Goal: Information Seeking & Learning: Check status

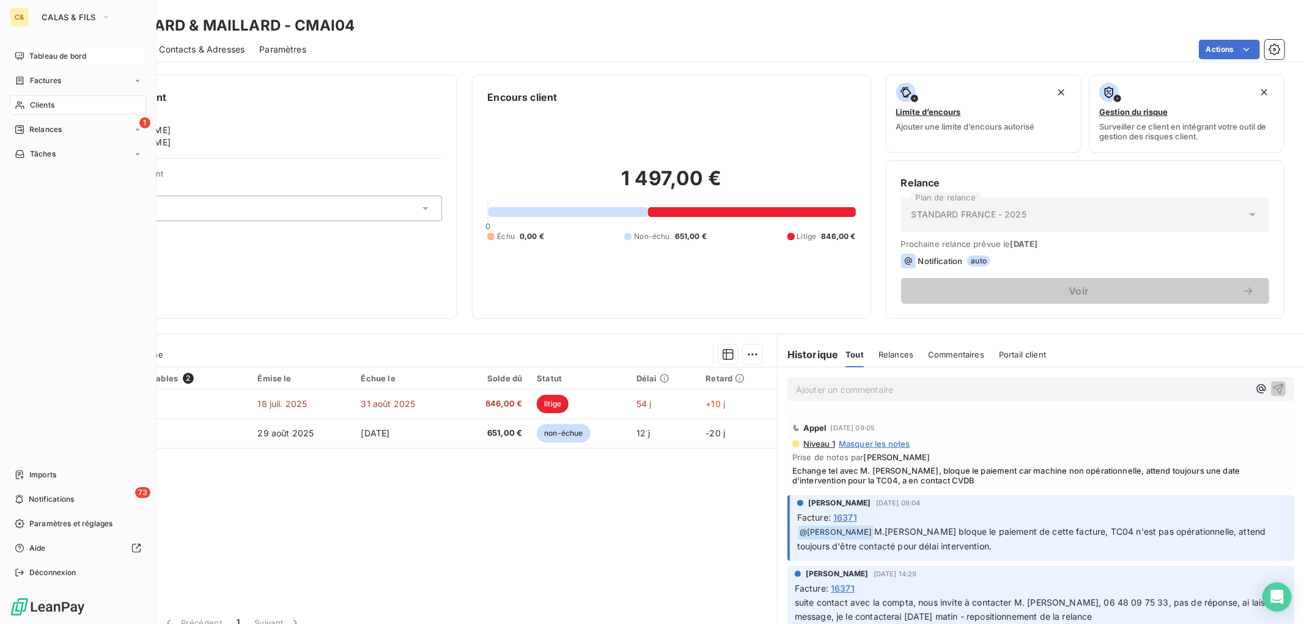
click at [34, 53] on span "Tableau de bord" at bounding box center [57, 56] width 57 height 11
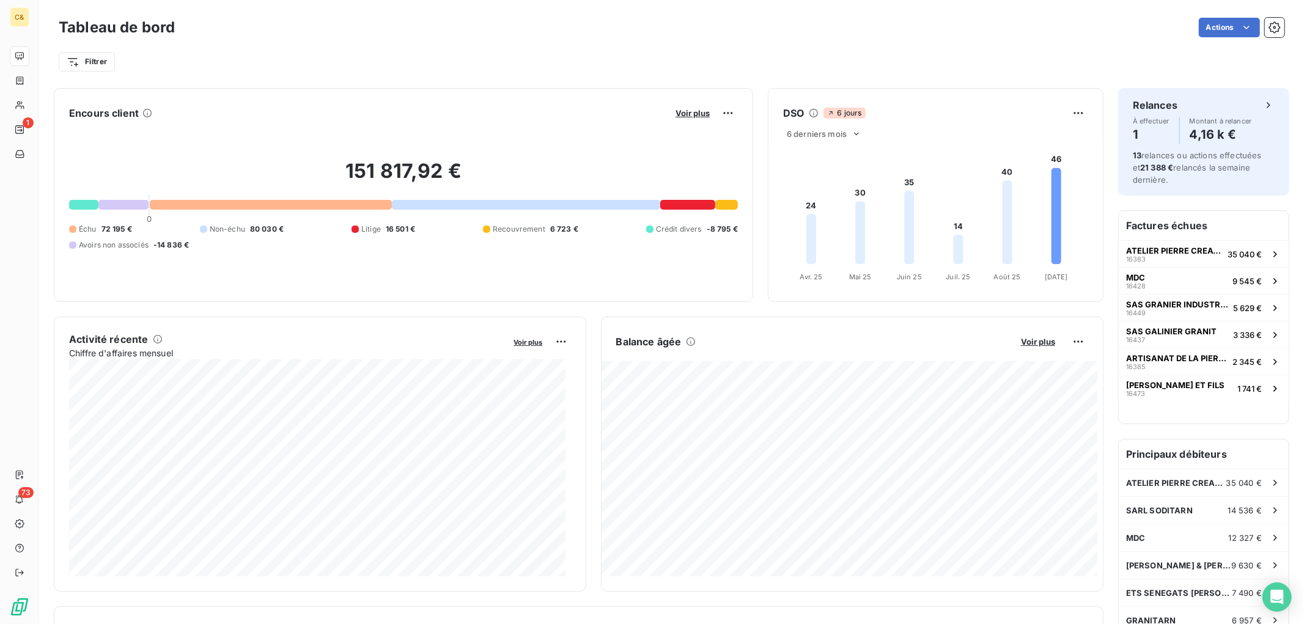
click at [688, 105] on div "Voir plus" at bounding box center [705, 113] width 66 height 20
click at [689, 117] on span "Voir plus" at bounding box center [692, 113] width 34 height 10
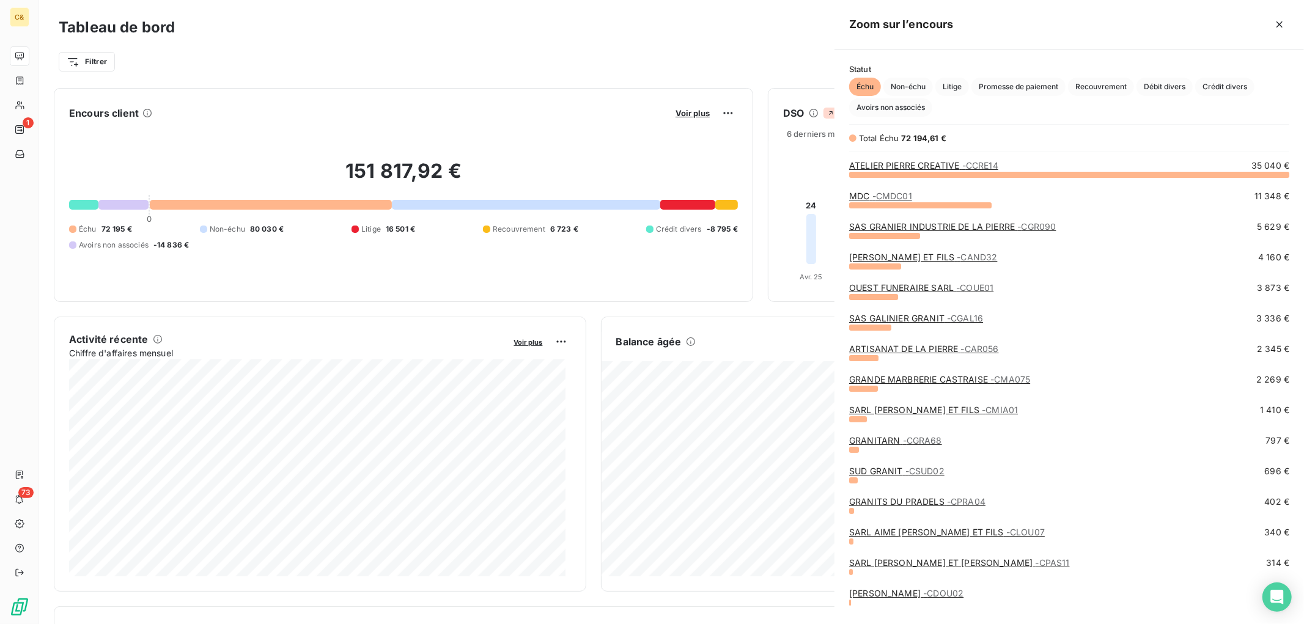
scroll to position [439, 459]
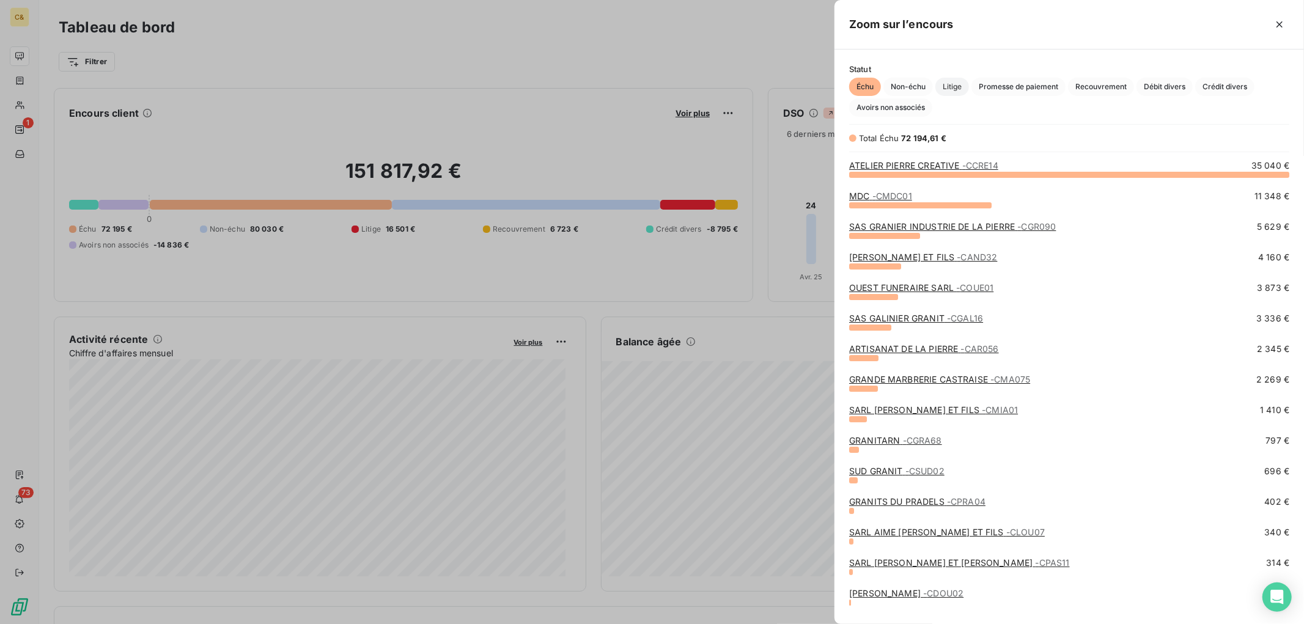
click at [961, 81] on span "Litige" at bounding box center [952, 87] width 34 height 18
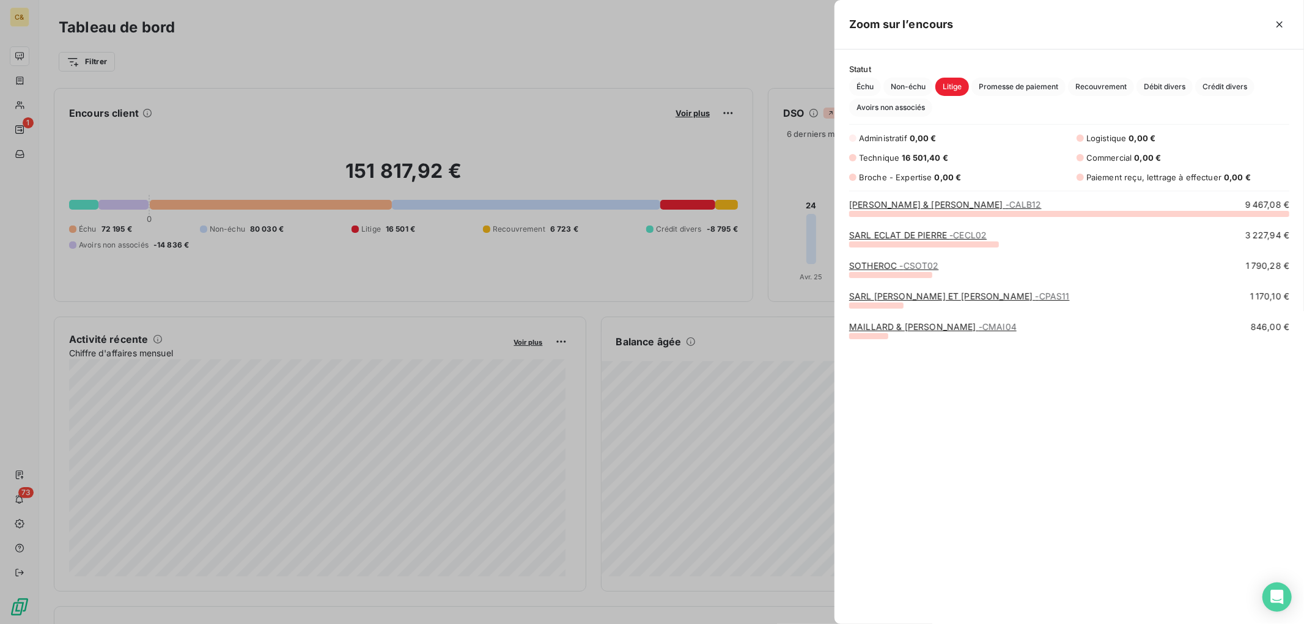
scroll to position [400, 459]
click at [896, 266] on link "SOTHEROC - CSOT02" at bounding box center [893, 265] width 89 height 10
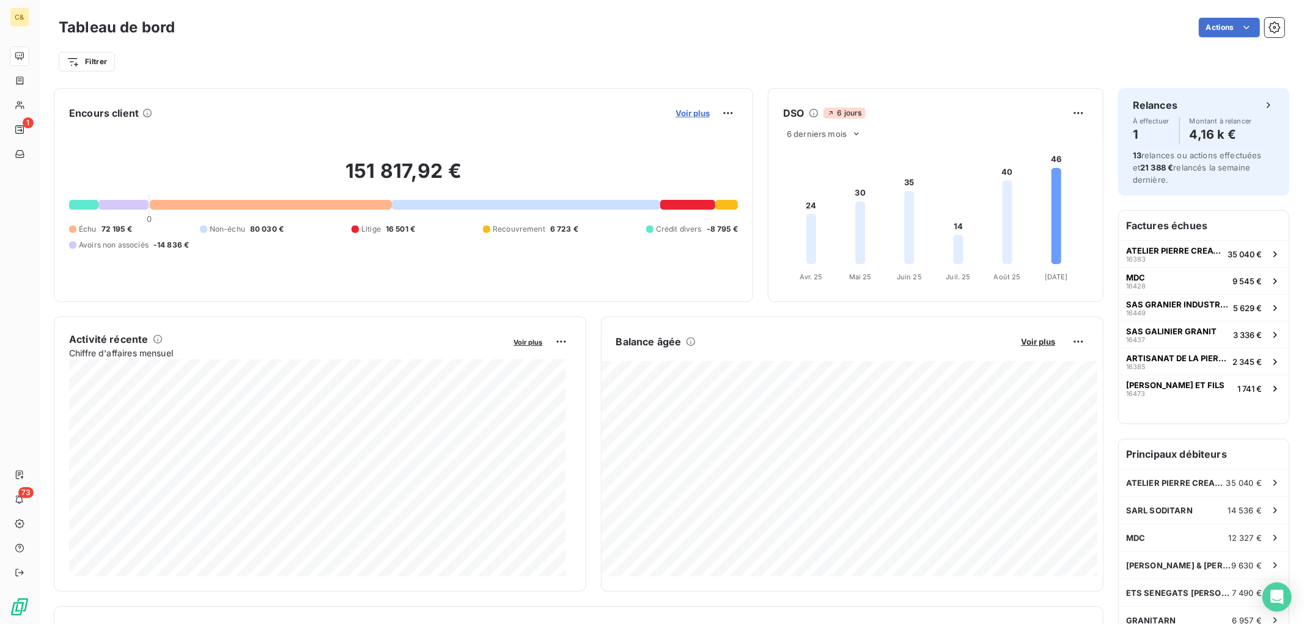
click at [675, 113] on span "Voir plus" at bounding box center [692, 113] width 34 height 10
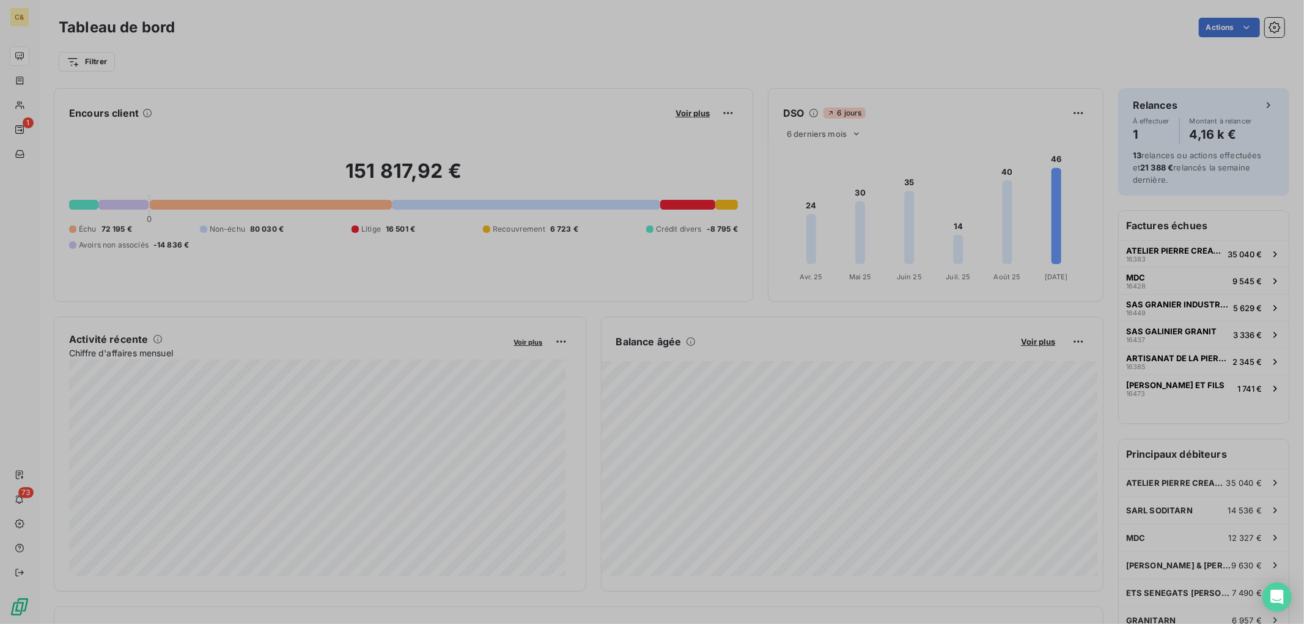
scroll to position [10, 10]
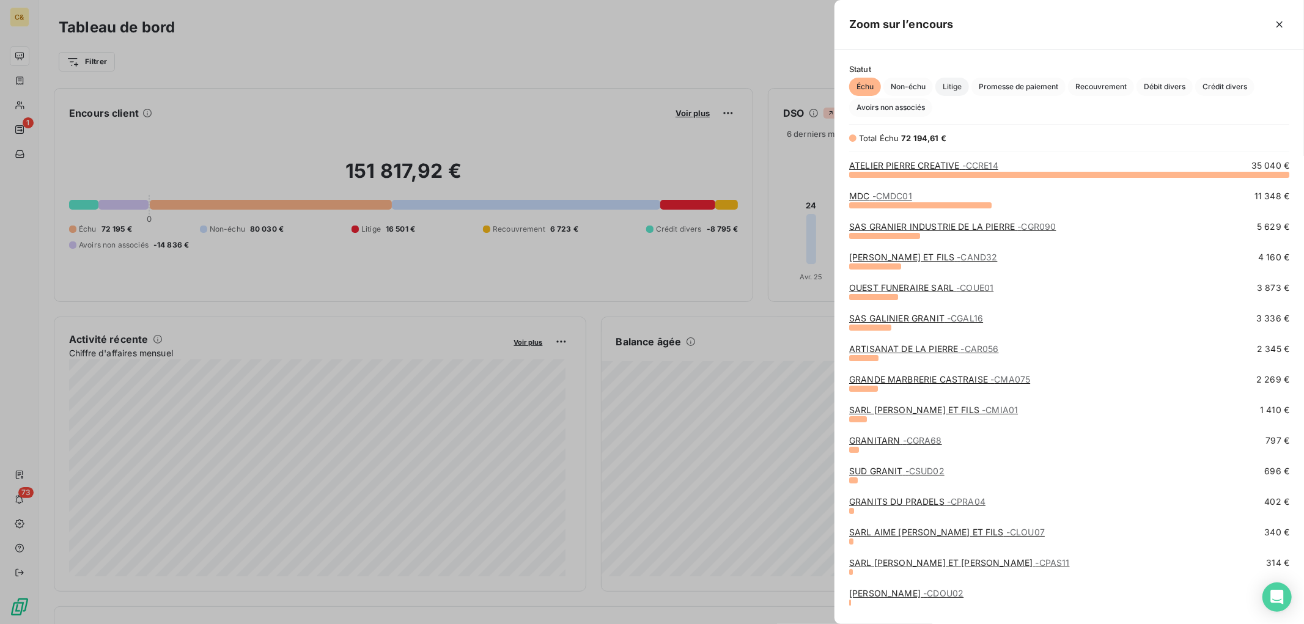
click at [945, 89] on span "Litige" at bounding box center [952, 87] width 34 height 18
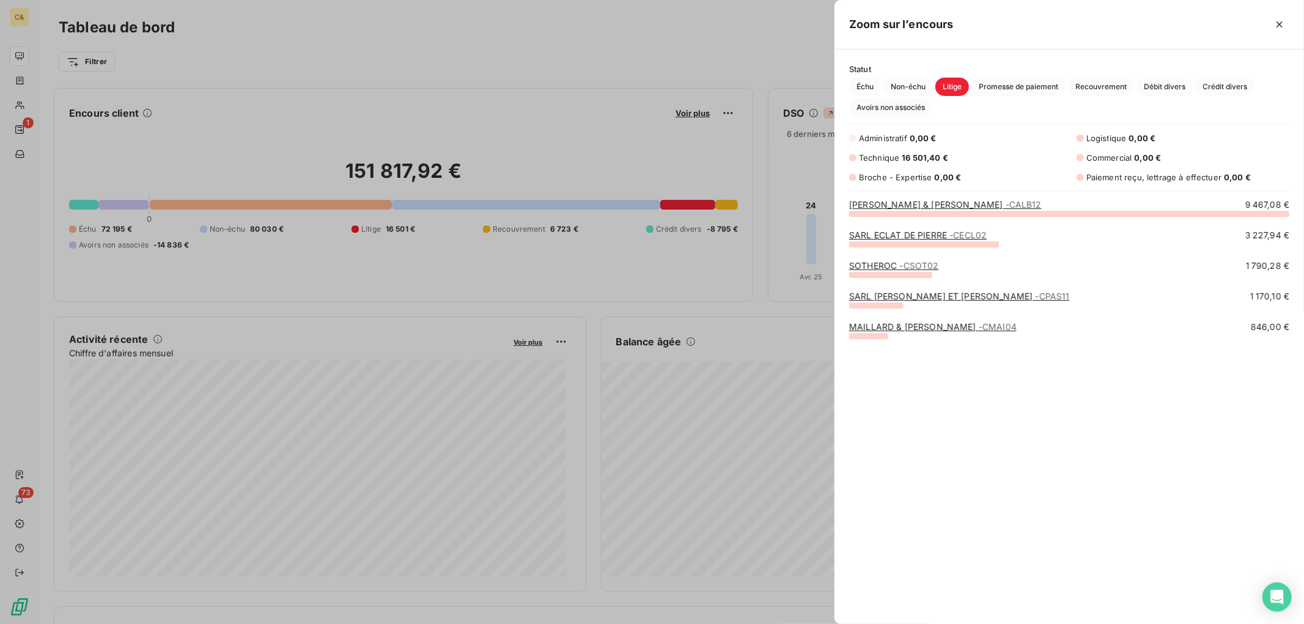
click at [907, 200] on link "[PERSON_NAME] & [PERSON_NAME] - CALB12" at bounding box center [945, 204] width 193 height 10
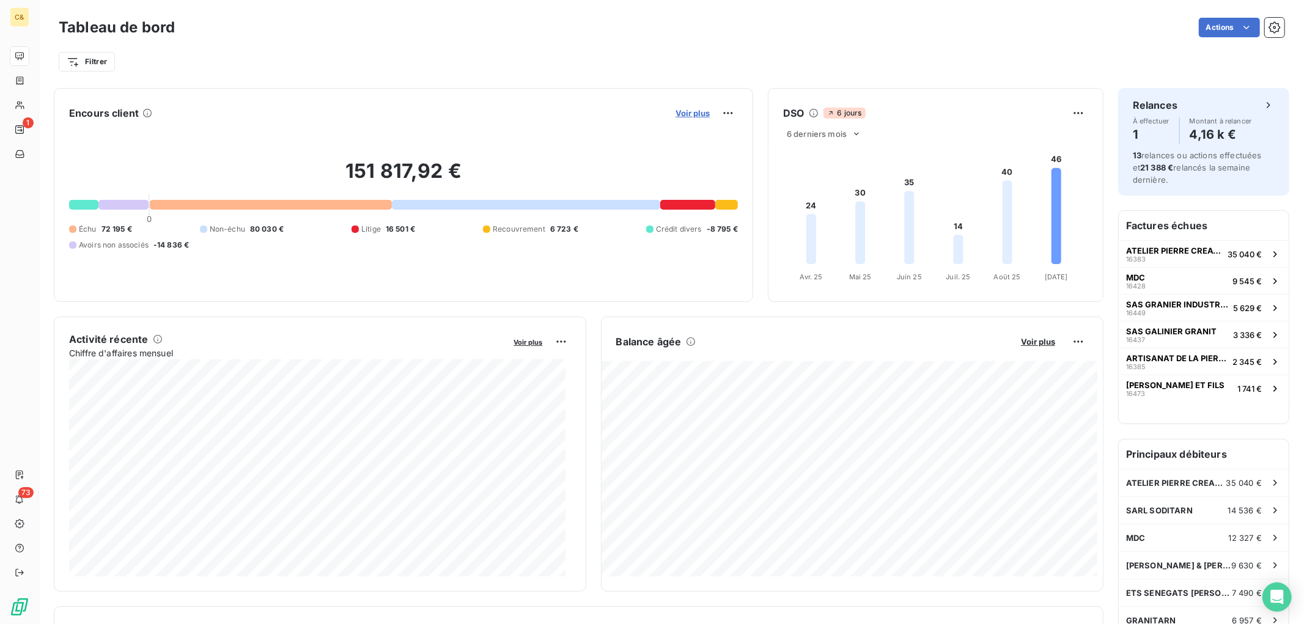
click at [692, 116] on span "Voir plus" at bounding box center [692, 113] width 34 height 10
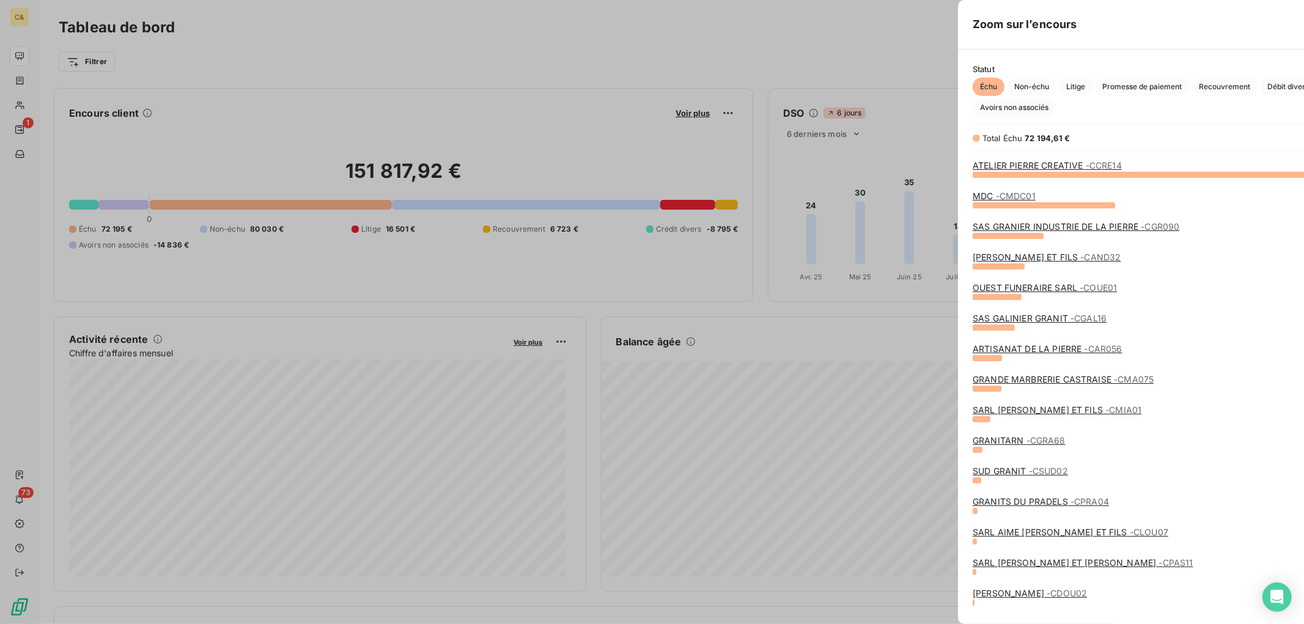
scroll to position [10, 10]
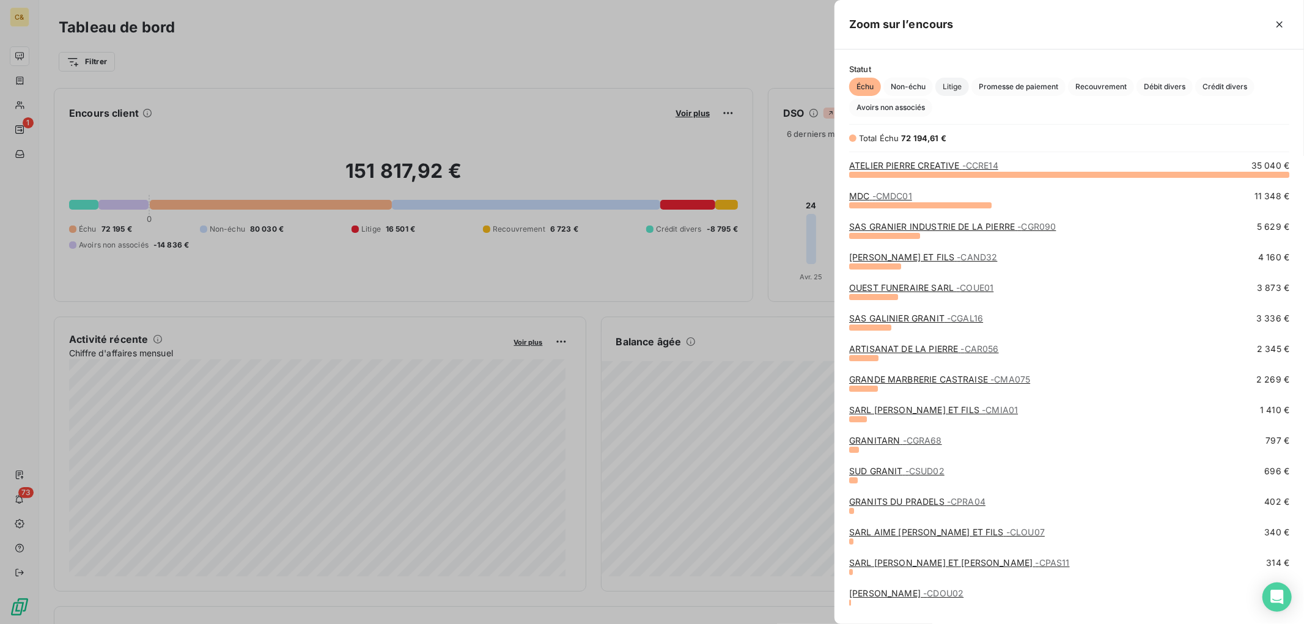
click at [946, 86] on span "Litige" at bounding box center [952, 87] width 34 height 18
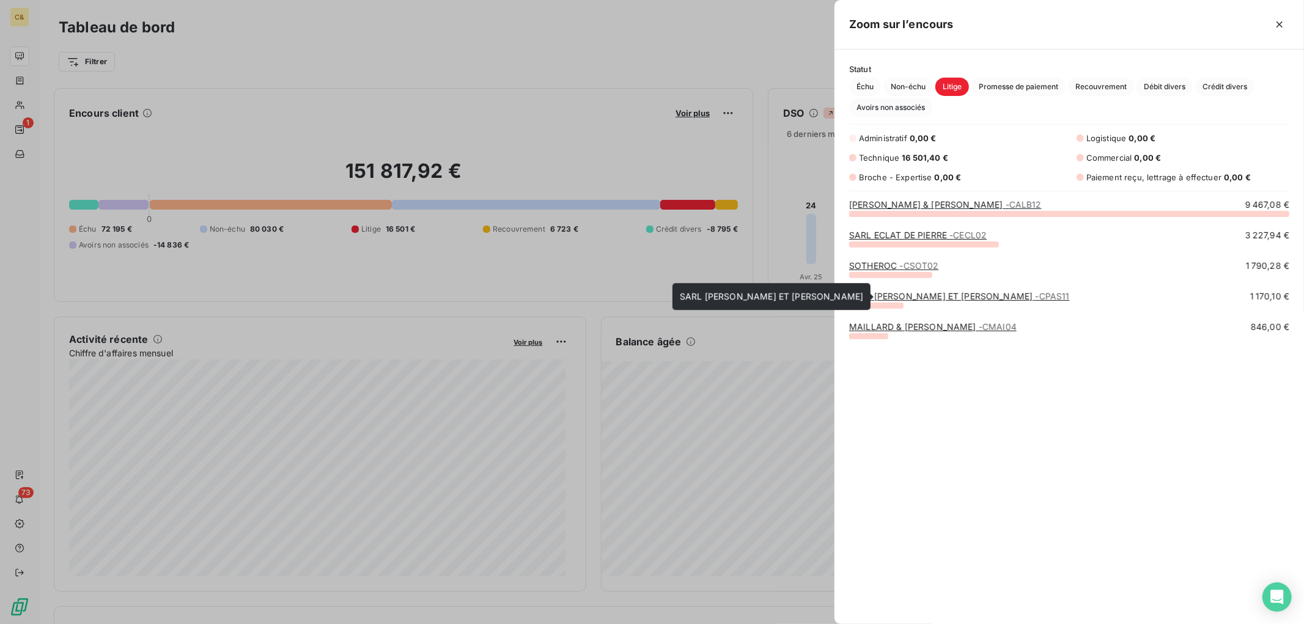
click at [1035, 295] on span "- CPAS11" at bounding box center [1052, 296] width 34 height 10
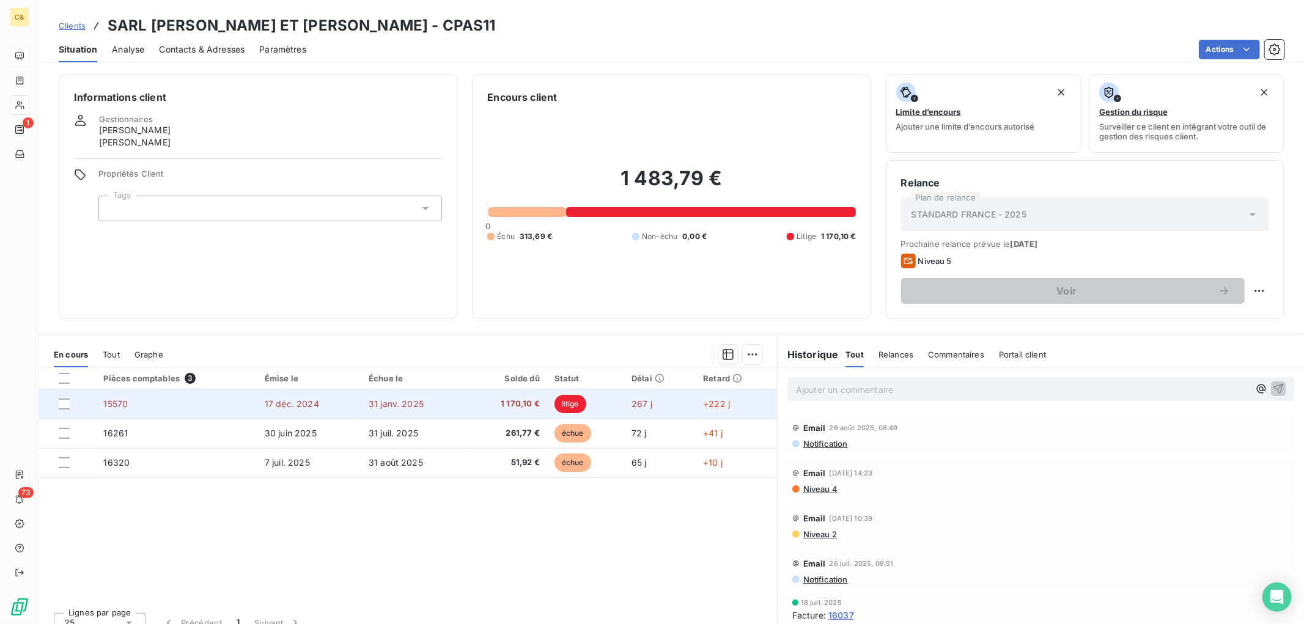
click at [645, 392] on td "267 j" at bounding box center [660, 403] width 72 height 29
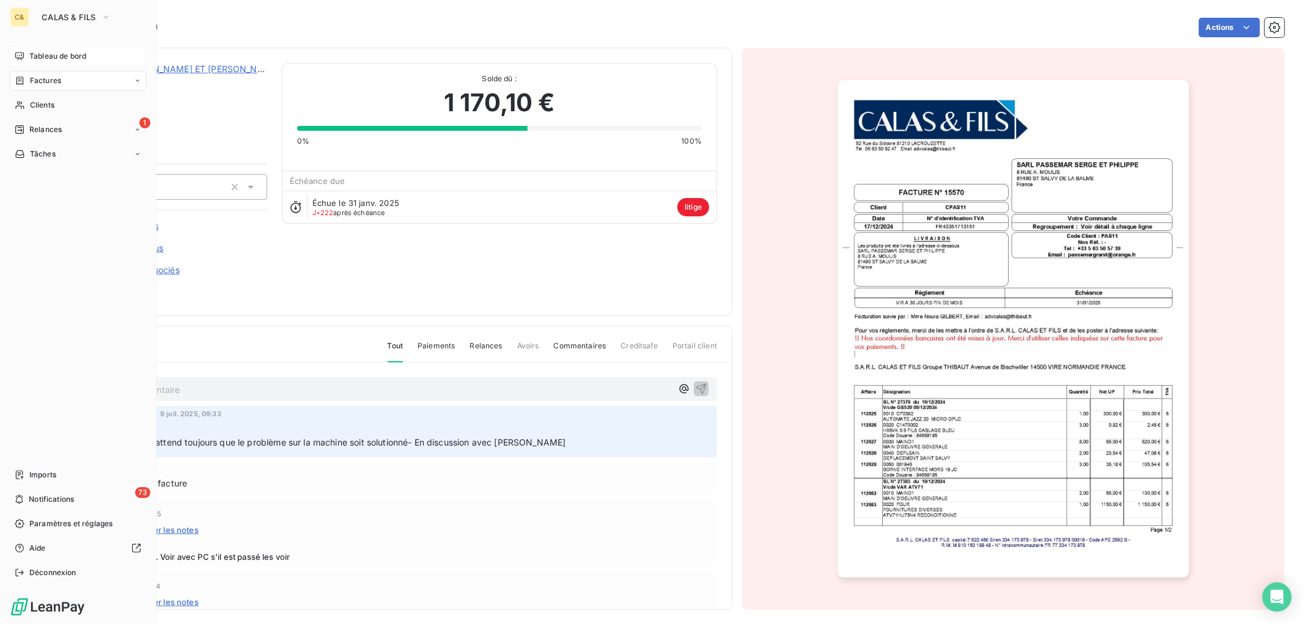
click at [23, 56] on icon at bounding box center [20, 56] width 10 height 10
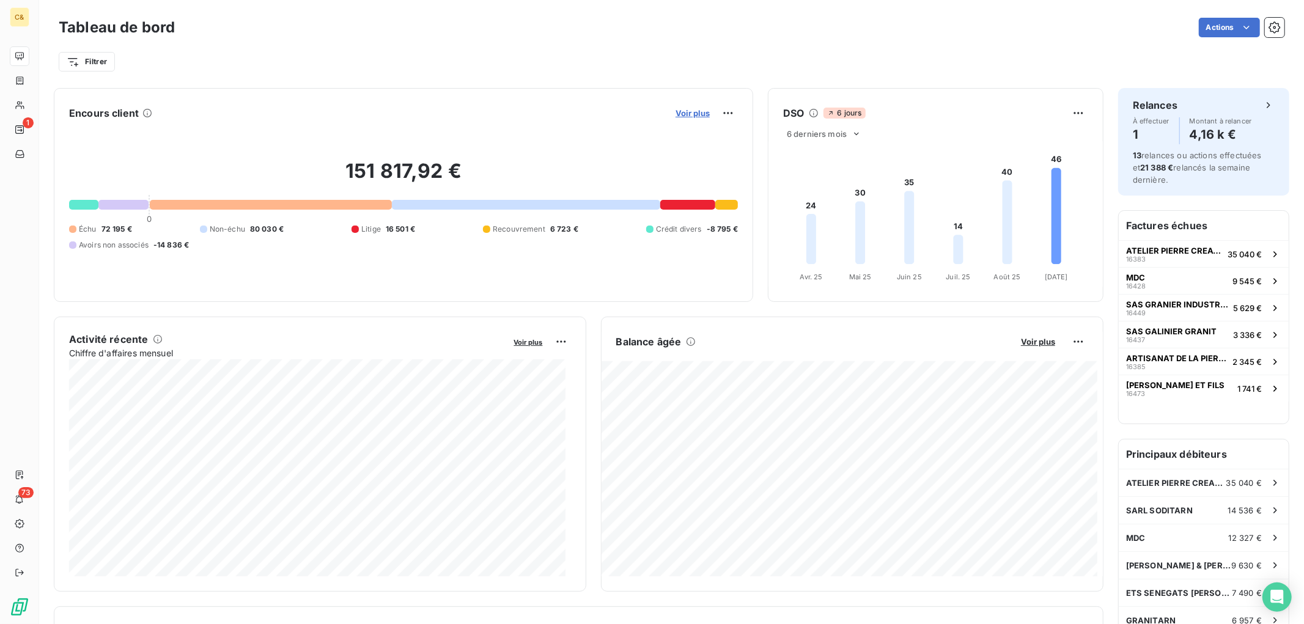
click at [675, 115] on span "Voir plus" at bounding box center [692, 113] width 34 height 10
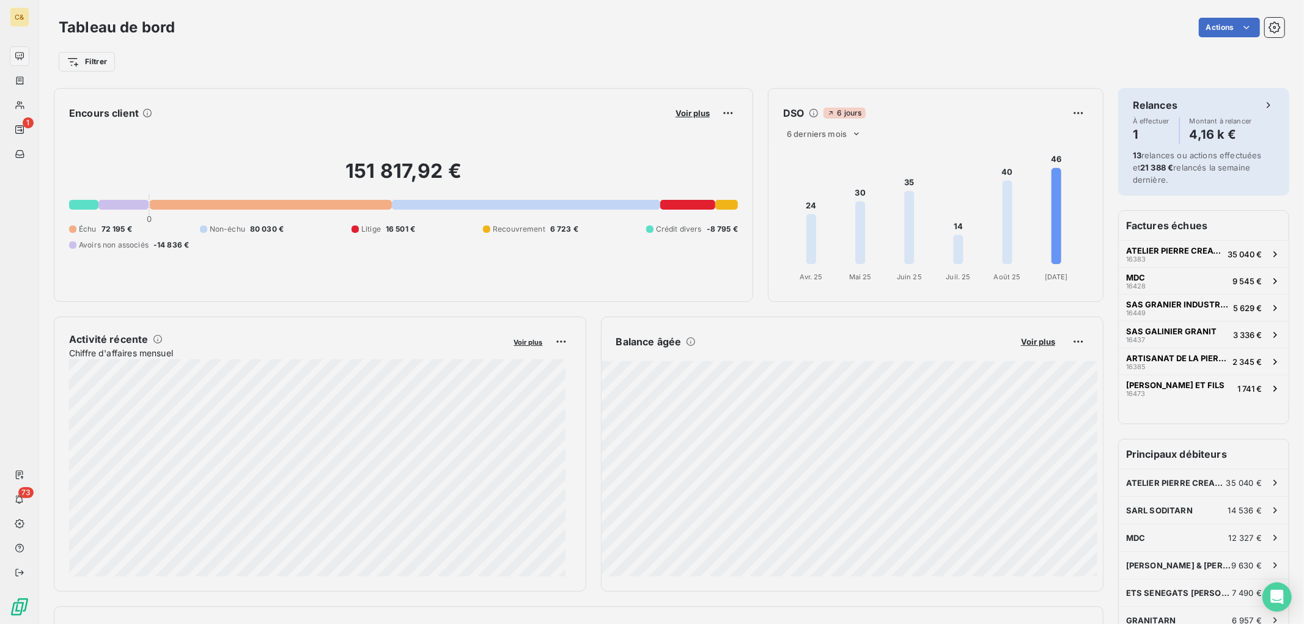
scroll to position [614, 459]
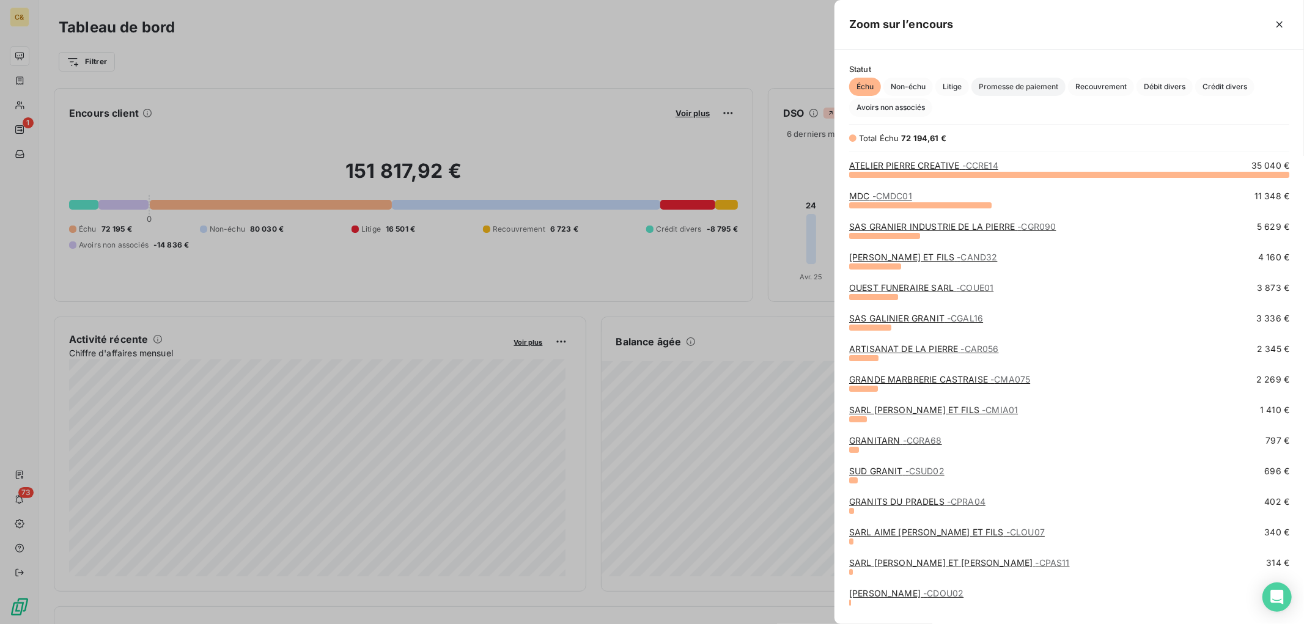
click at [1007, 87] on span "Promesse de paiement" at bounding box center [1018, 87] width 94 height 18
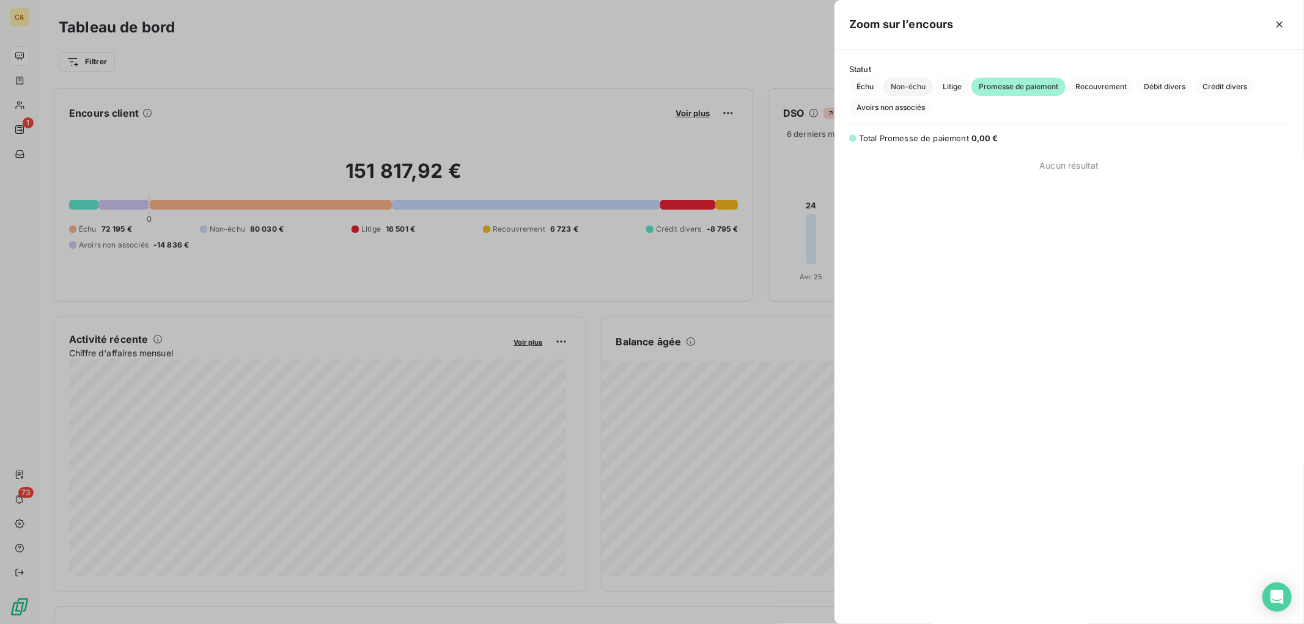
click at [901, 82] on span "Non-échu" at bounding box center [908, 87] width 50 height 18
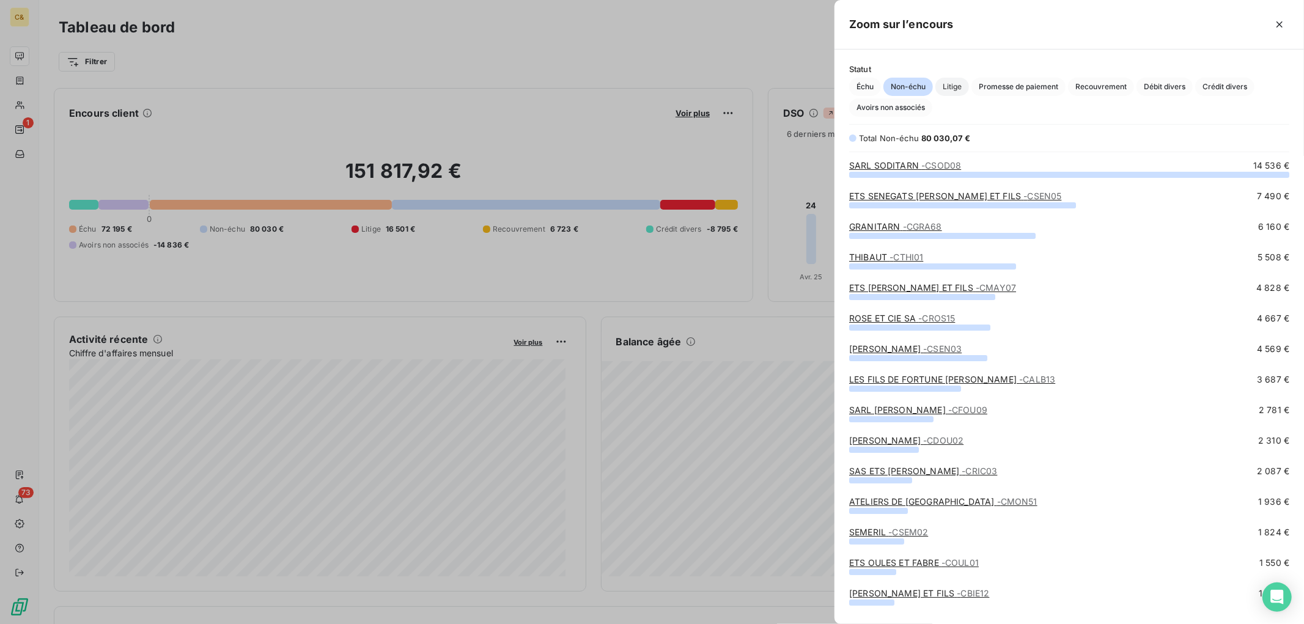
scroll to position [439, 459]
click at [939, 503] on link "ATELIERS DE MONTREDON - CMON51" at bounding box center [943, 501] width 188 height 10
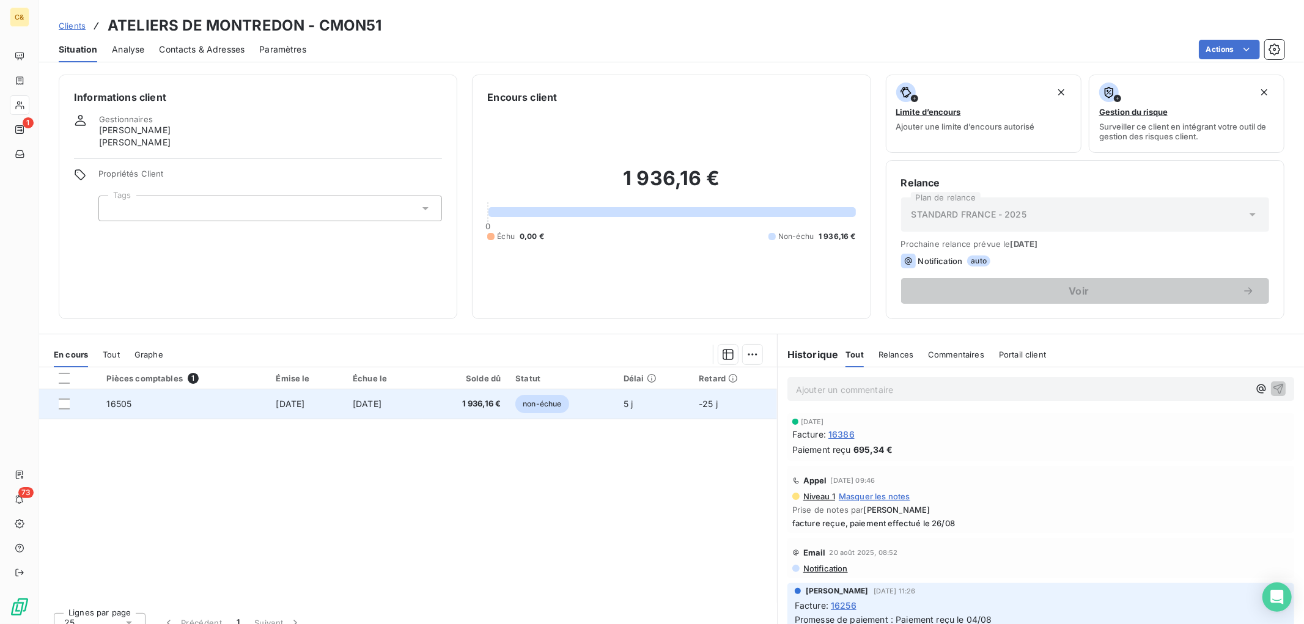
click at [452, 406] on span "1 936,16 €" at bounding box center [465, 404] width 70 height 12
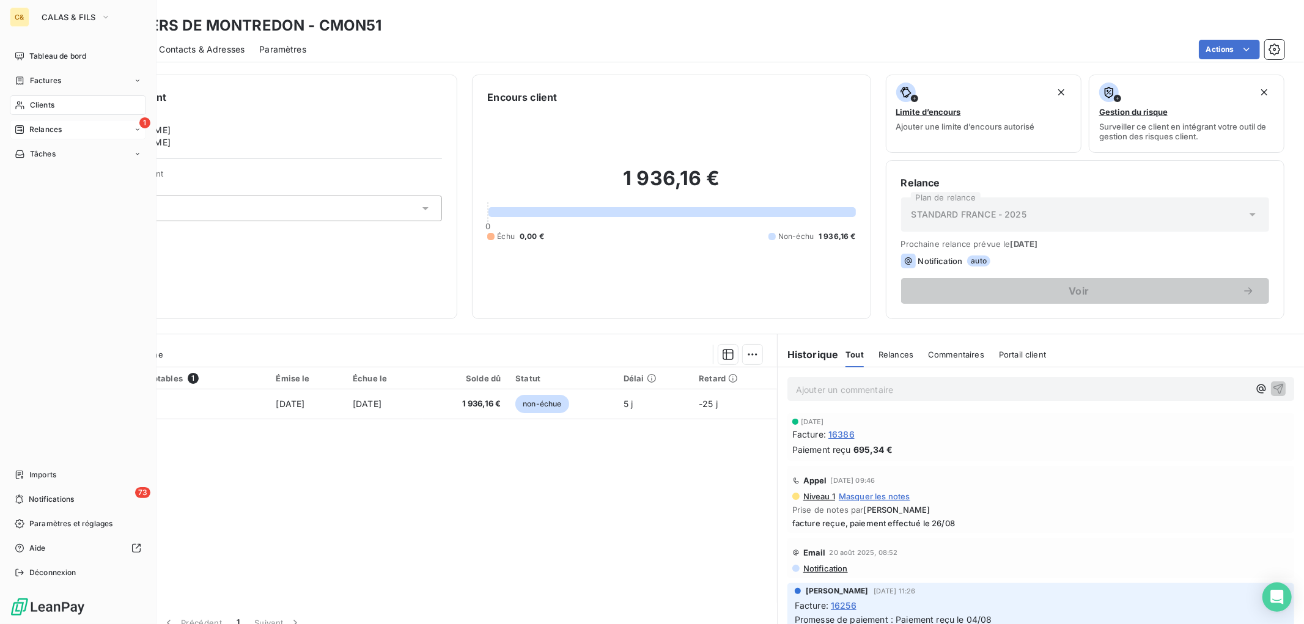
click at [61, 130] on div "1 Relances" at bounding box center [78, 130] width 136 height 20
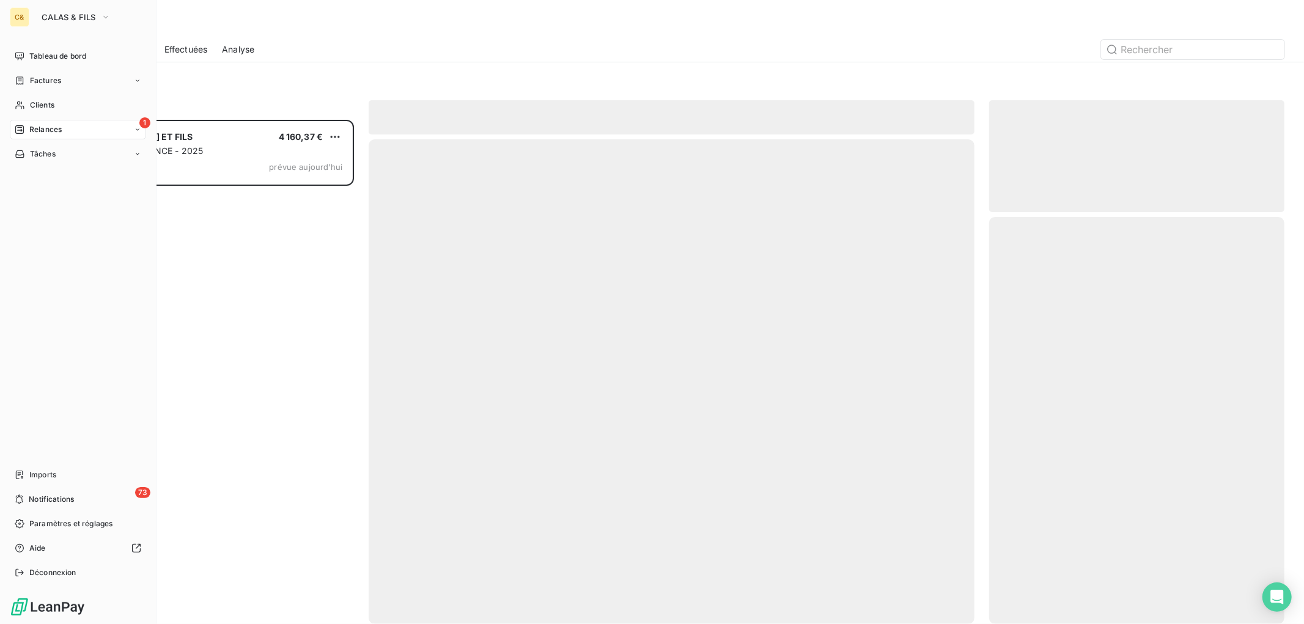
scroll to position [493, 285]
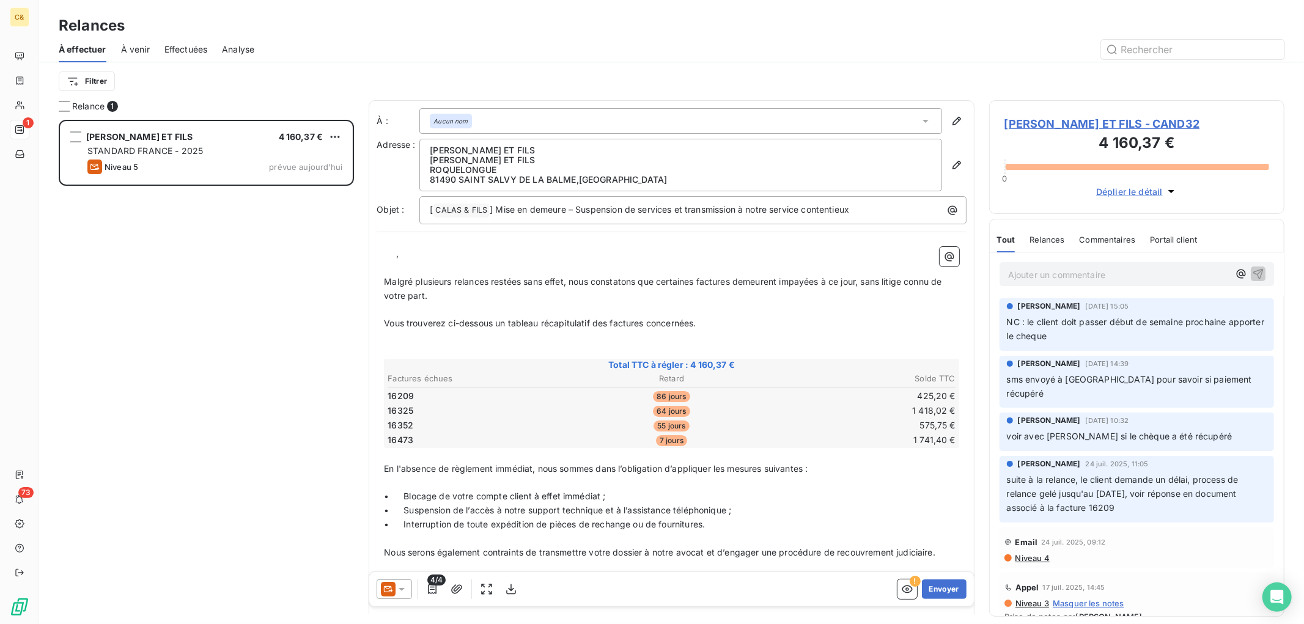
drag, startPoint x: 44, startPoint y: 55, endPoint x: 38, endPoint y: 53, distance: 6.4
click at [43, 54] on div "À effectuer À venir Effectuées Analyse" at bounding box center [671, 50] width 1264 height 26
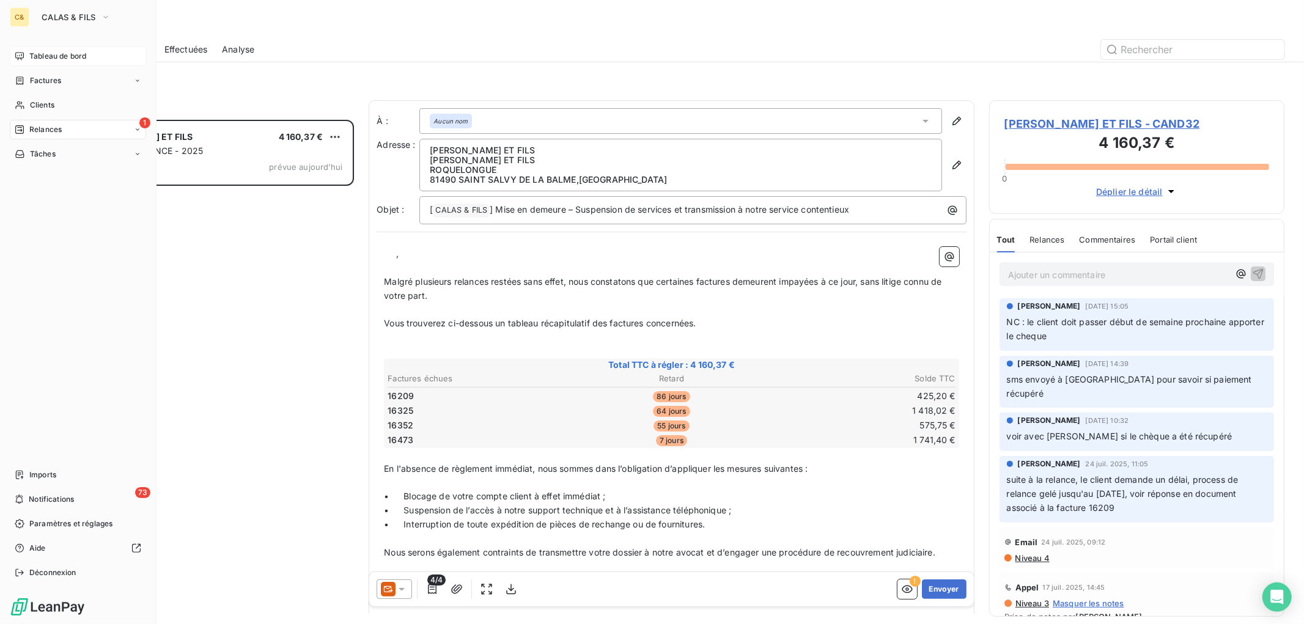
click at [34, 52] on span "Tableau de bord" at bounding box center [57, 56] width 57 height 11
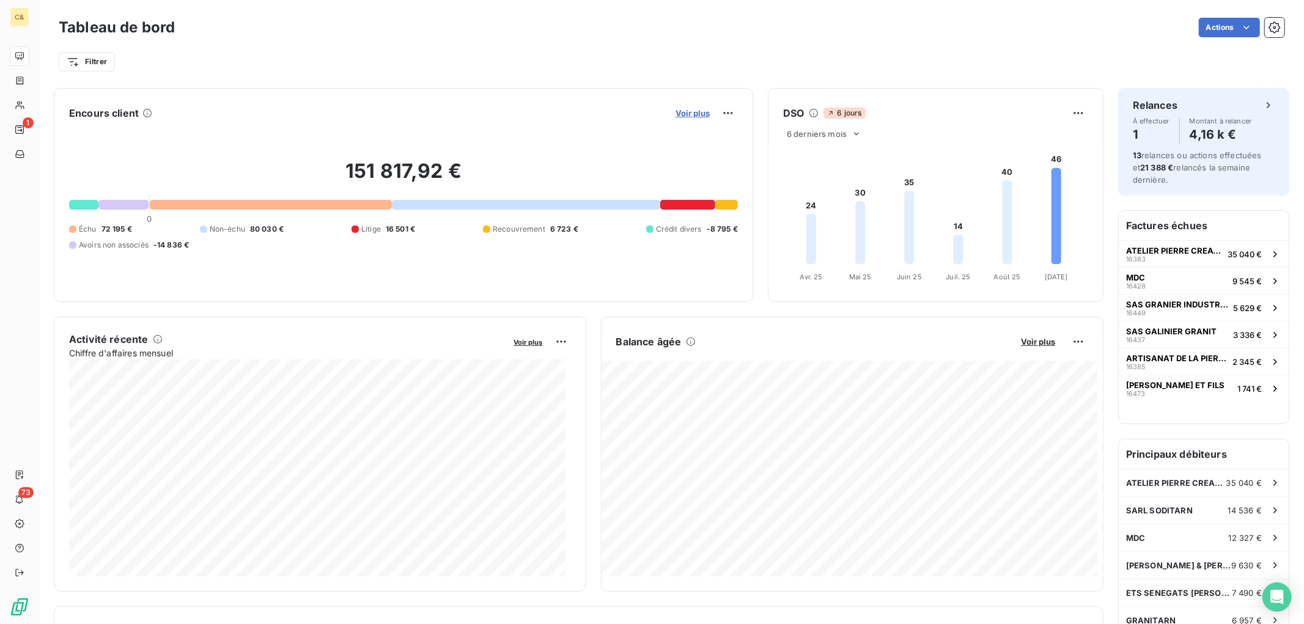
click at [678, 108] on span "Voir plus" at bounding box center [692, 113] width 34 height 10
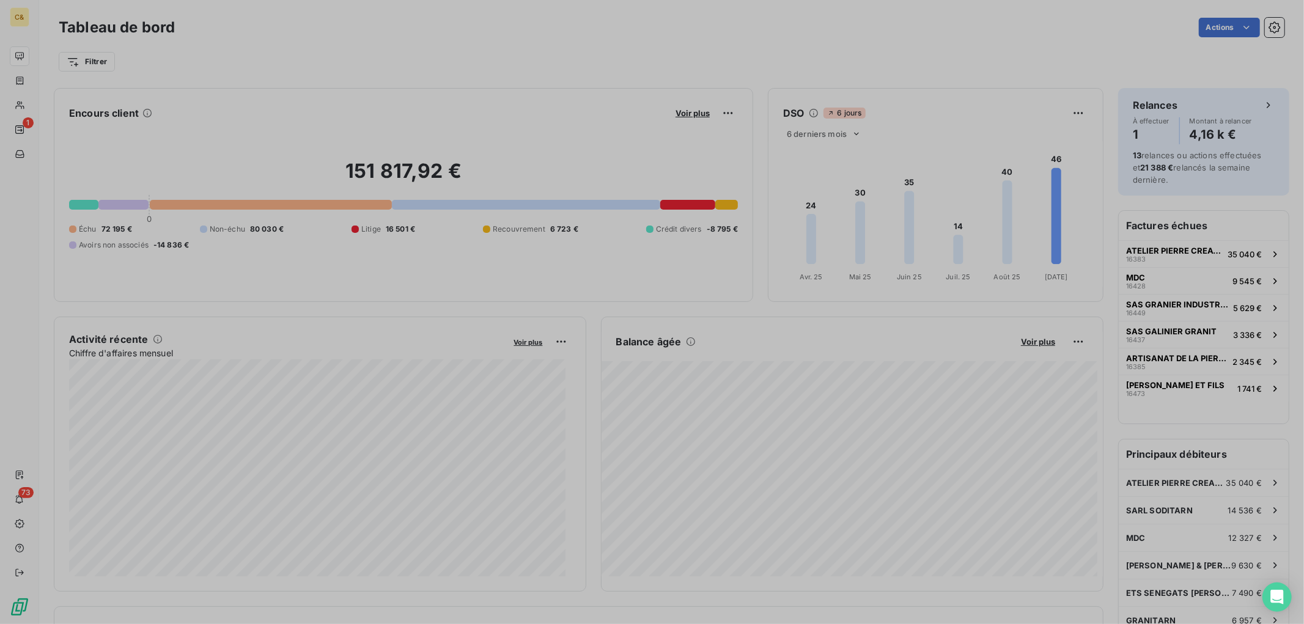
scroll to position [614, 459]
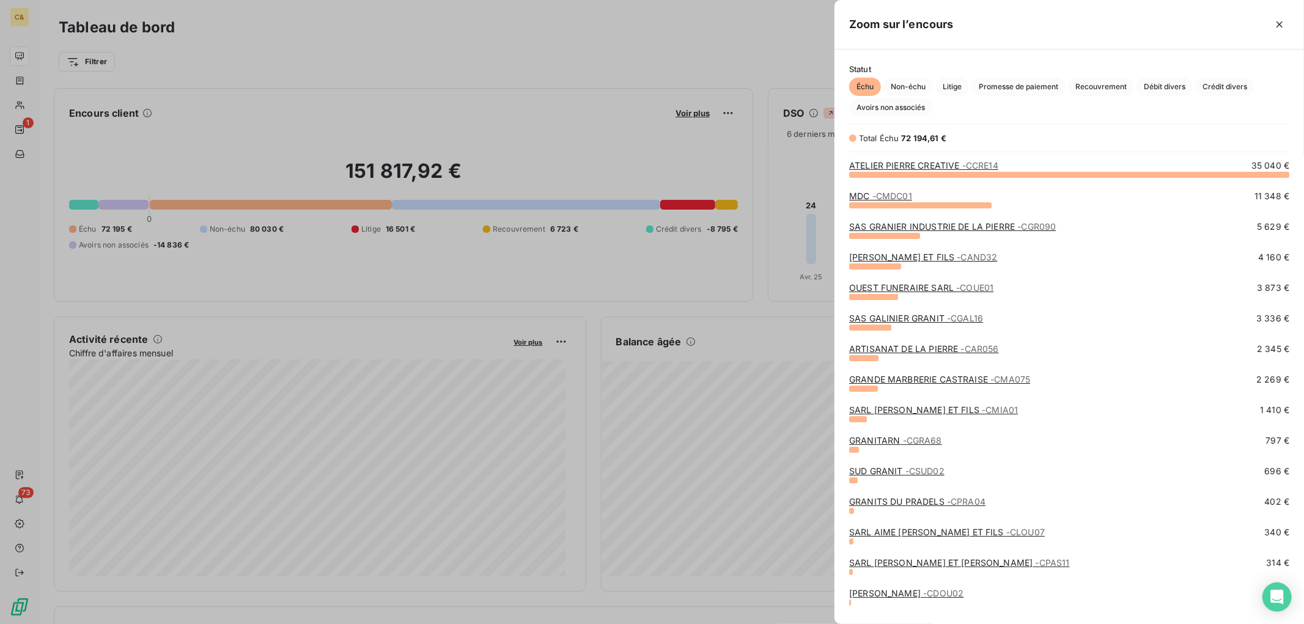
click at [515, 75] on div at bounding box center [652, 312] width 1304 height 624
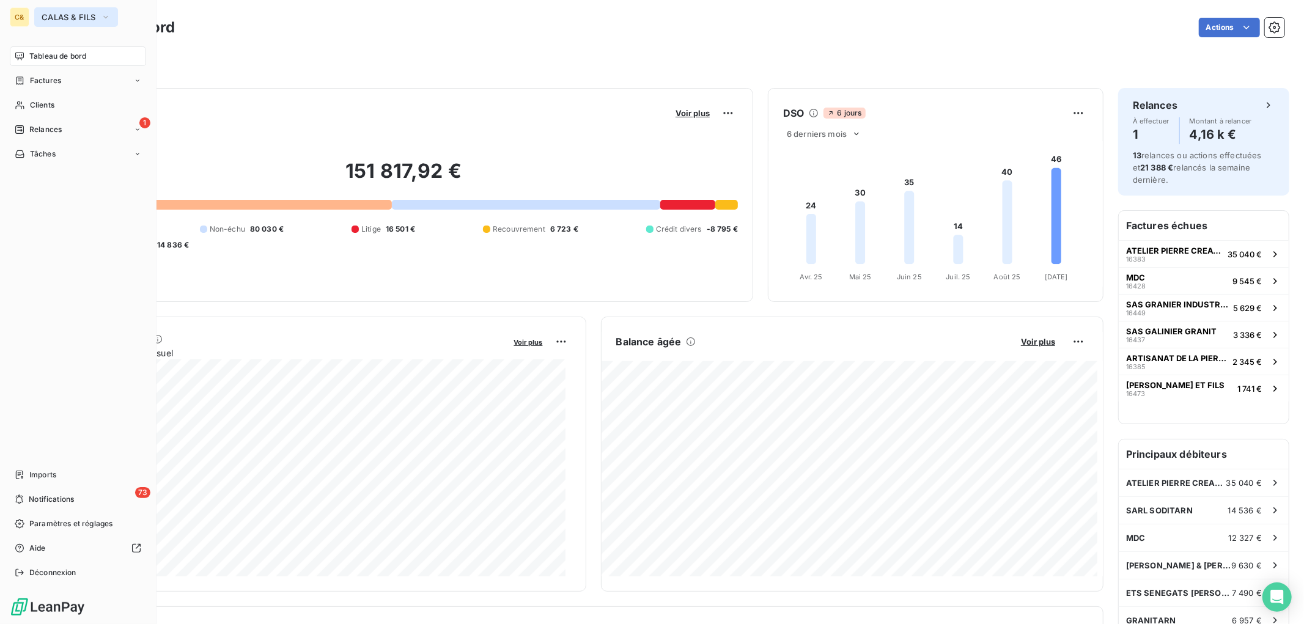
click at [50, 19] on span "CALAS & FILS" at bounding box center [69, 17] width 54 height 10
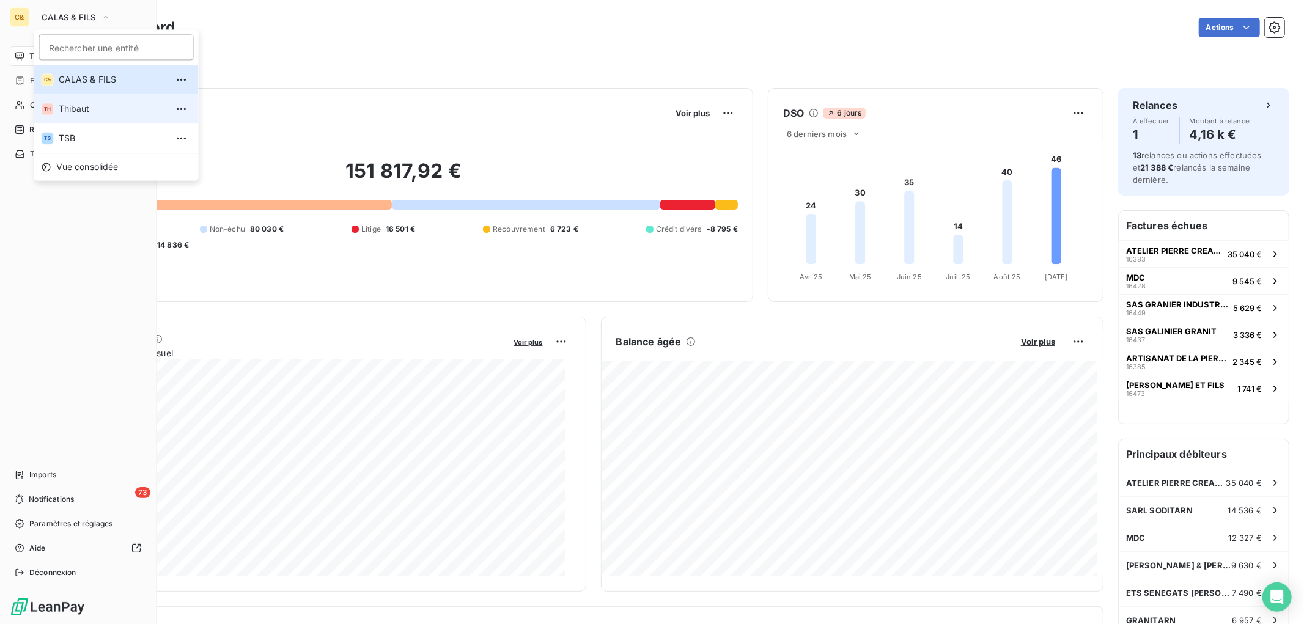
click at [69, 113] on span "Thibaut" at bounding box center [113, 109] width 108 height 12
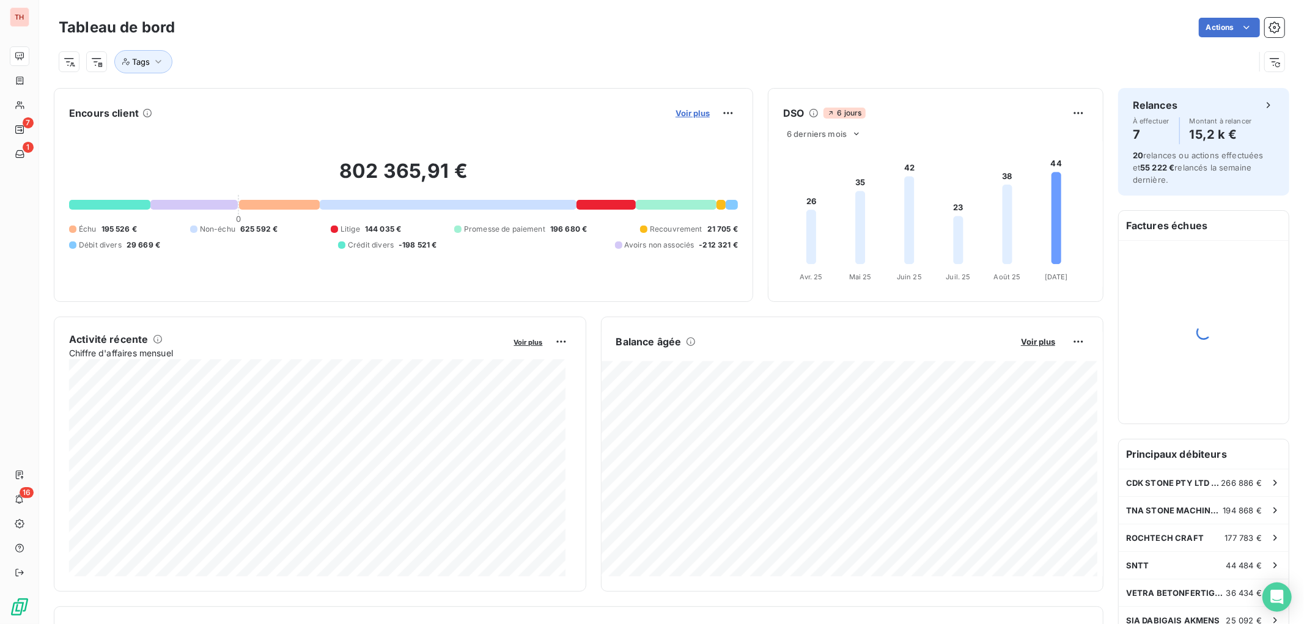
click at [692, 115] on span "Voir plus" at bounding box center [692, 113] width 34 height 10
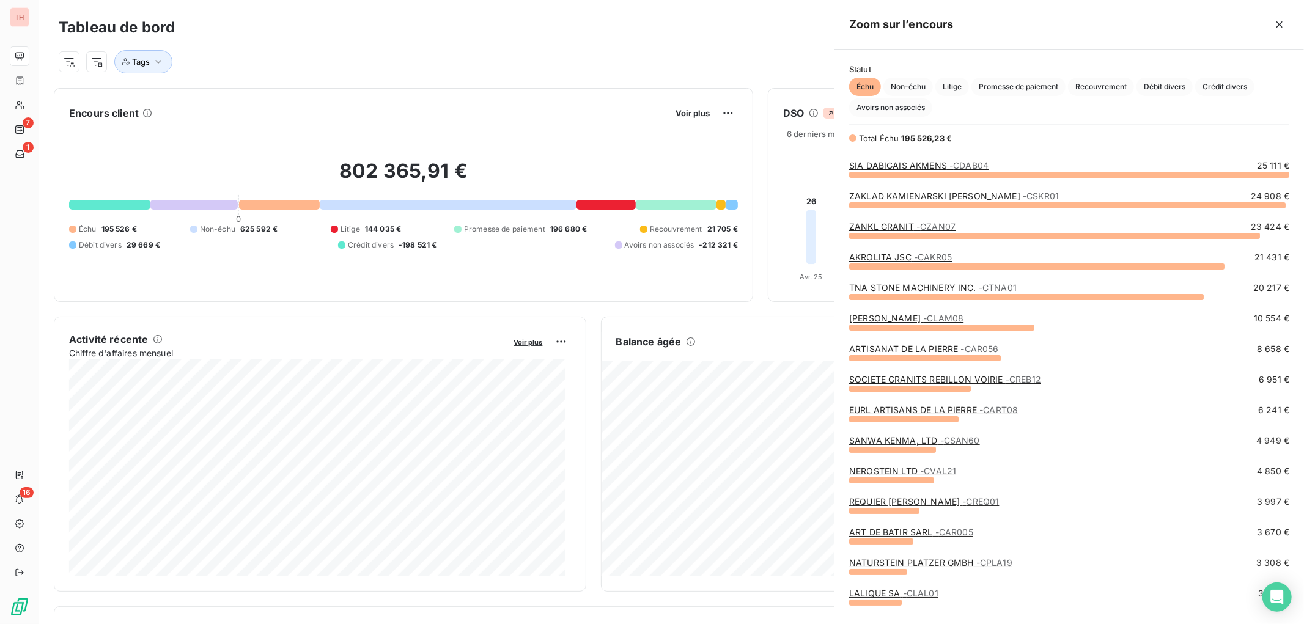
scroll to position [439, 459]
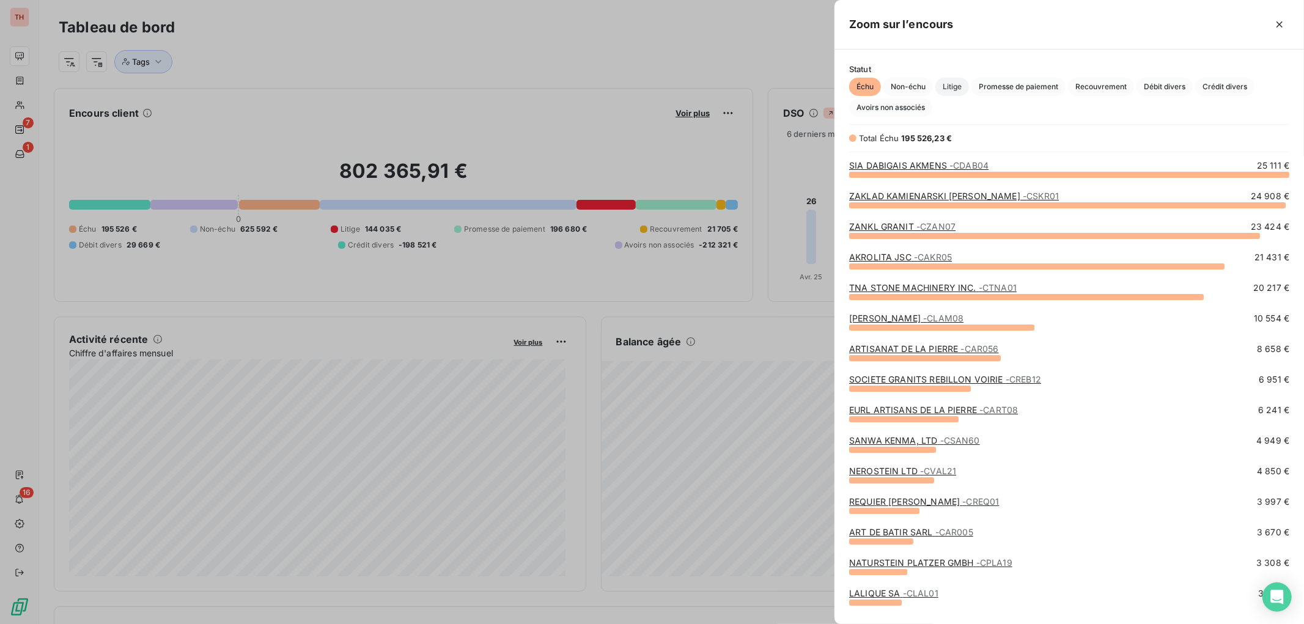
click at [952, 81] on span "Litige" at bounding box center [952, 87] width 34 height 18
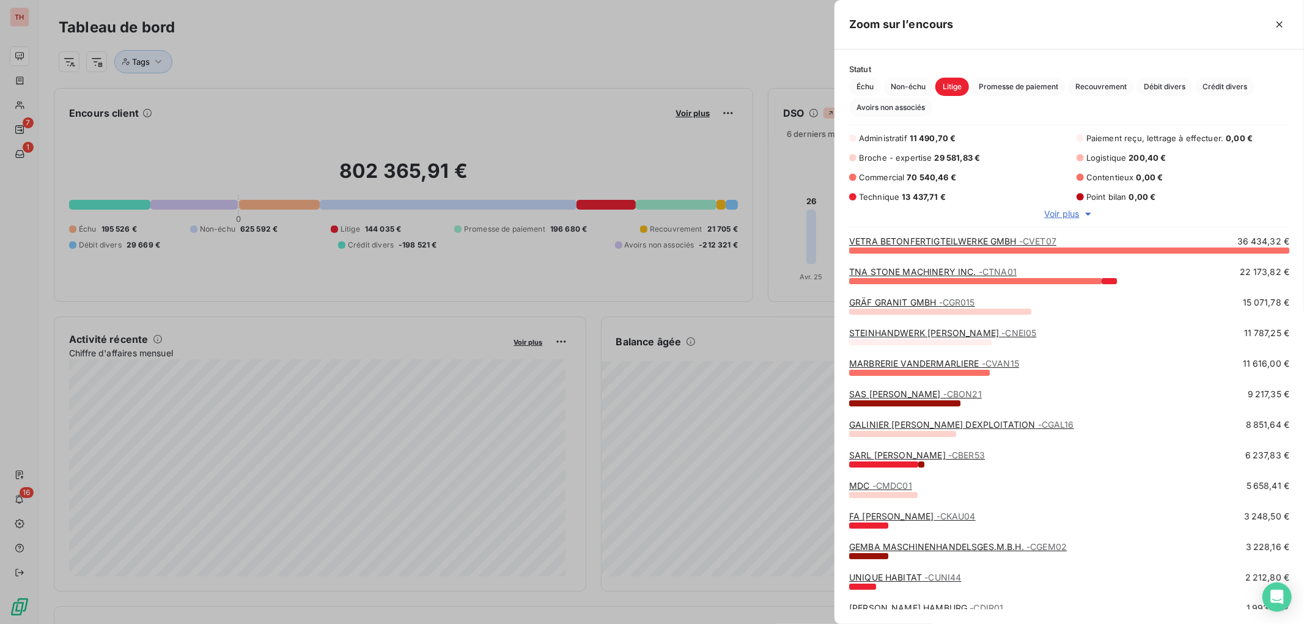
scroll to position [364, 459]
click at [908, 271] on link "TNA STONE MACHINERY INC. - CTNA01" at bounding box center [932, 271] width 167 height 10
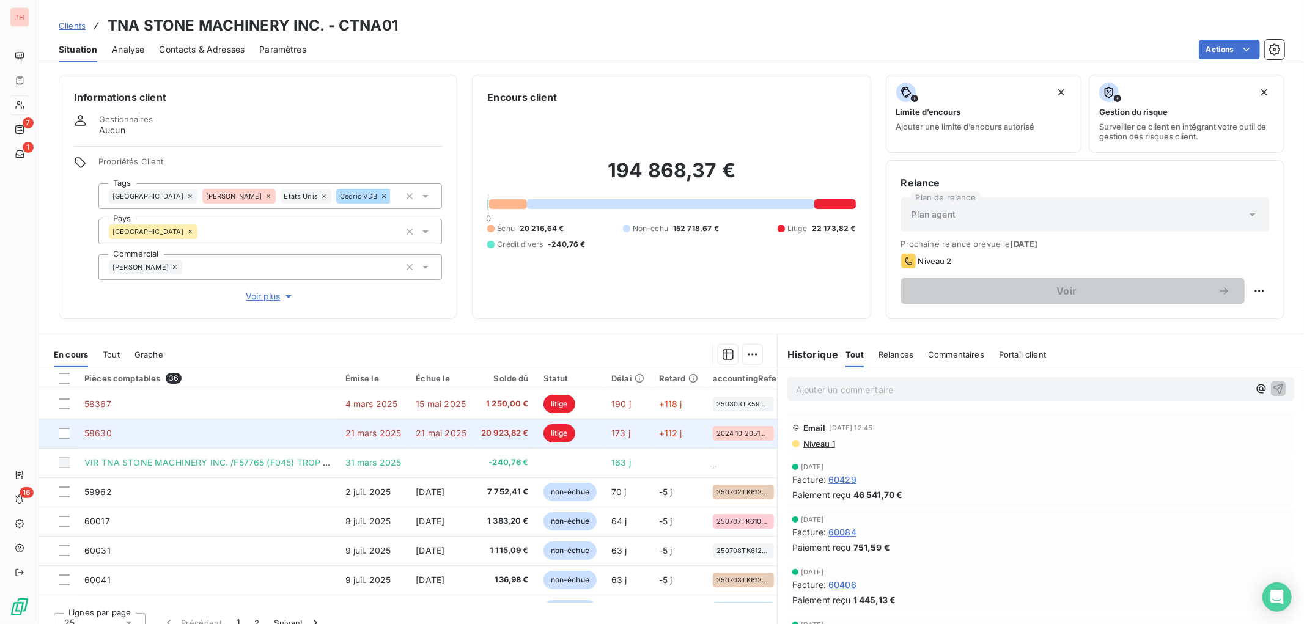
click at [282, 430] on td "58630" at bounding box center [207, 433] width 261 height 29
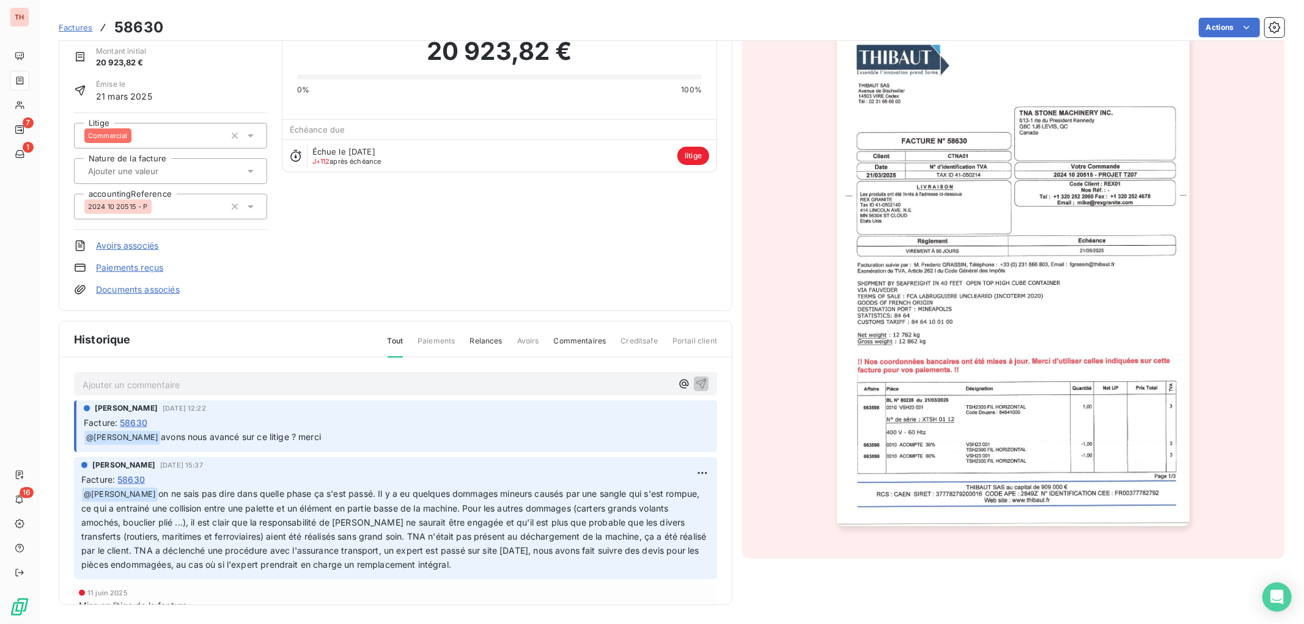
click at [264, 383] on p "Ajouter un commentaire ﻿" at bounding box center [377, 384] width 589 height 15
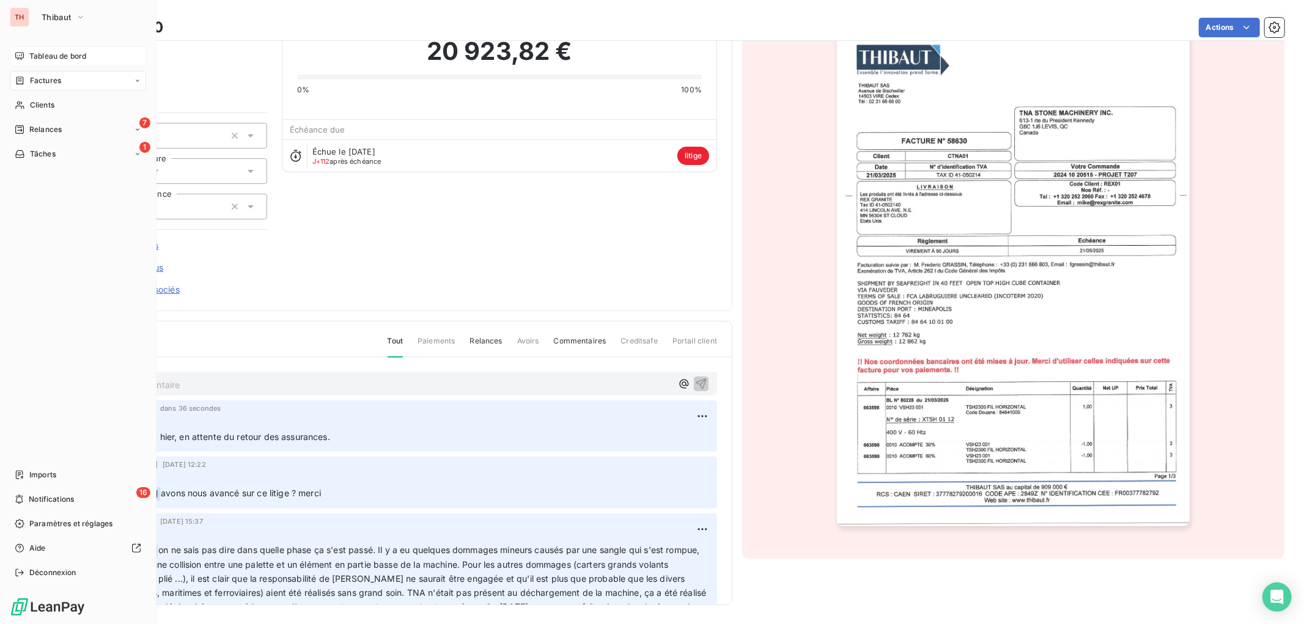
click at [43, 51] on span "Tableau de bord" at bounding box center [57, 56] width 57 height 11
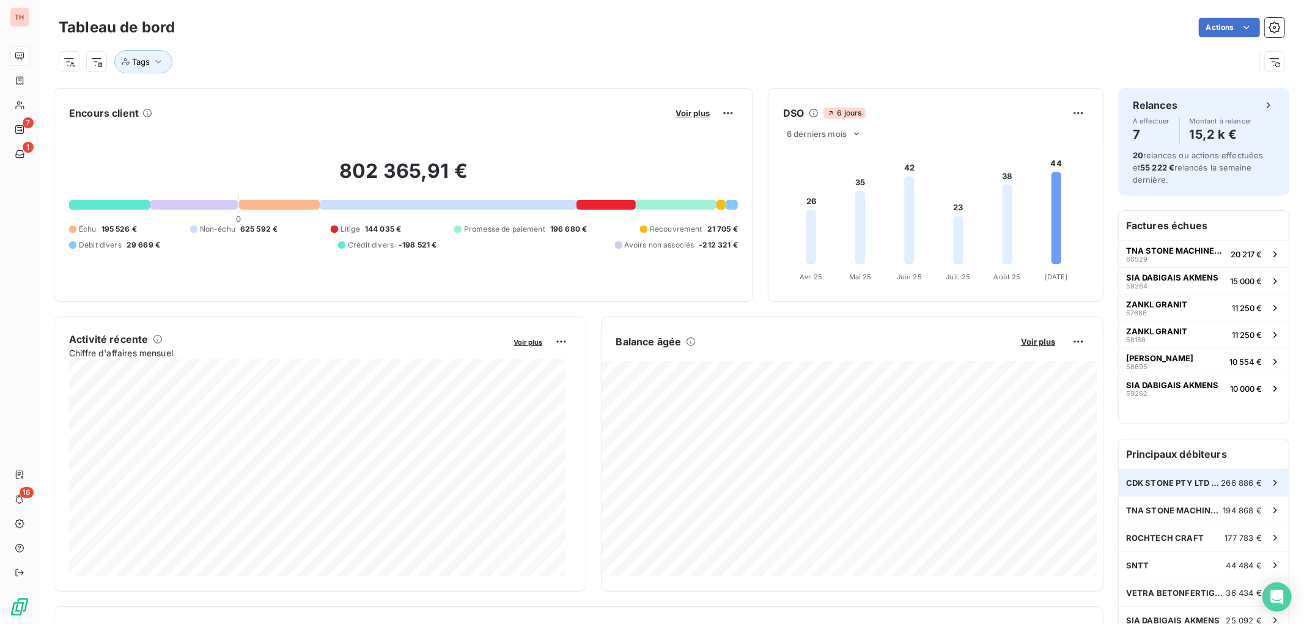
click at [1186, 492] on div "CDK STONE PTY LTD ([GEOGRAPHIC_DATA]) 266 886 €" at bounding box center [1203, 482] width 170 height 27
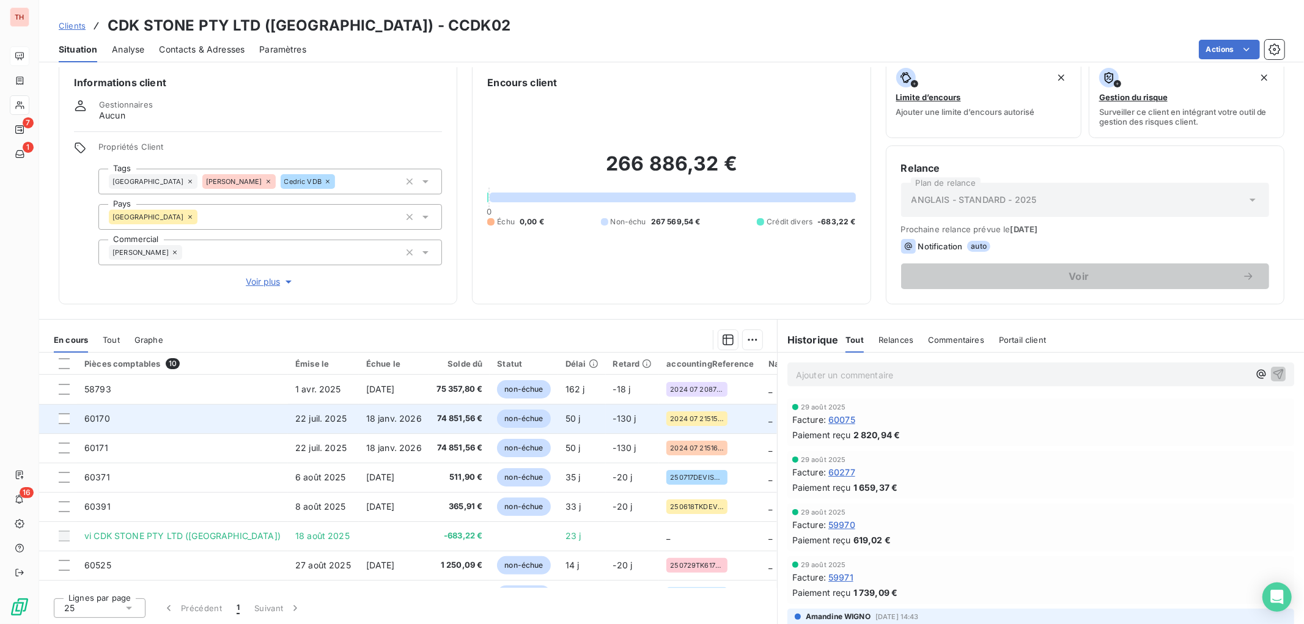
click at [436, 417] on span "74 851,56 €" at bounding box center [459, 419] width 46 height 12
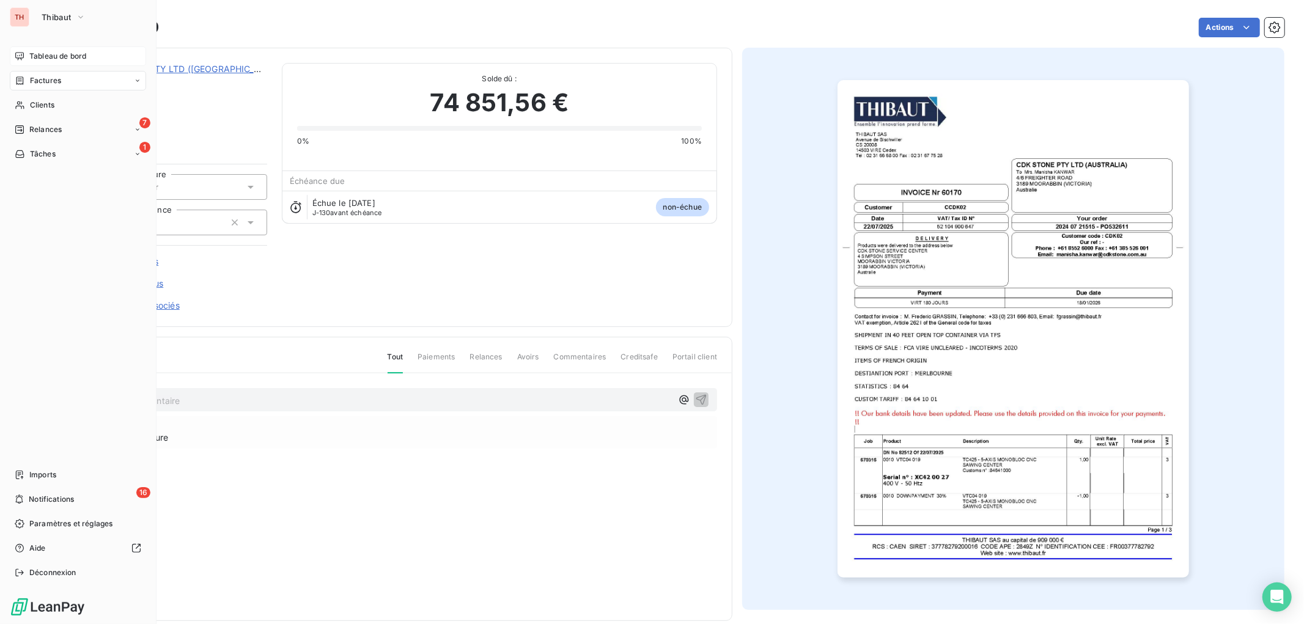
click at [28, 62] on div "Tableau de bord" at bounding box center [78, 56] width 136 height 20
